Goal: Task Accomplishment & Management: Manage account settings

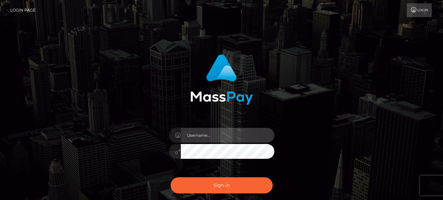
click at [228, 135] on input "text" at bounding box center [228, 135] width 94 height 15
type input "[EMAIL_ADDRESS][DOMAIN_NAME]"
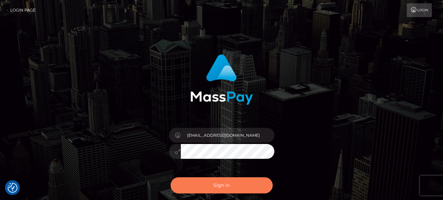
click at [223, 182] on button "Sign in" at bounding box center [222, 185] width 102 height 16
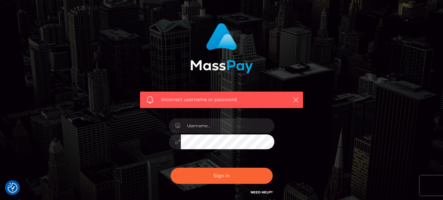
scroll to position [33, 0]
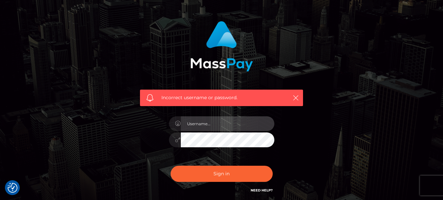
click at [225, 123] on input "text" at bounding box center [228, 123] width 94 height 15
type input "trlskilloran@earthlink.net"
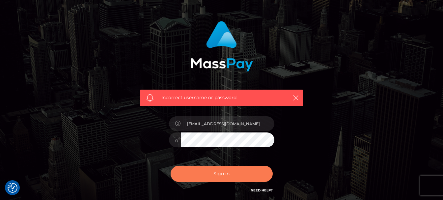
click at [226, 172] on button "Sign in" at bounding box center [222, 174] width 102 height 16
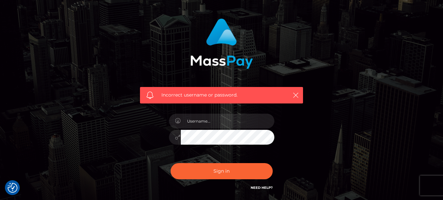
scroll to position [38, 0]
